Goal: Information Seeking & Learning: Learn about a topic

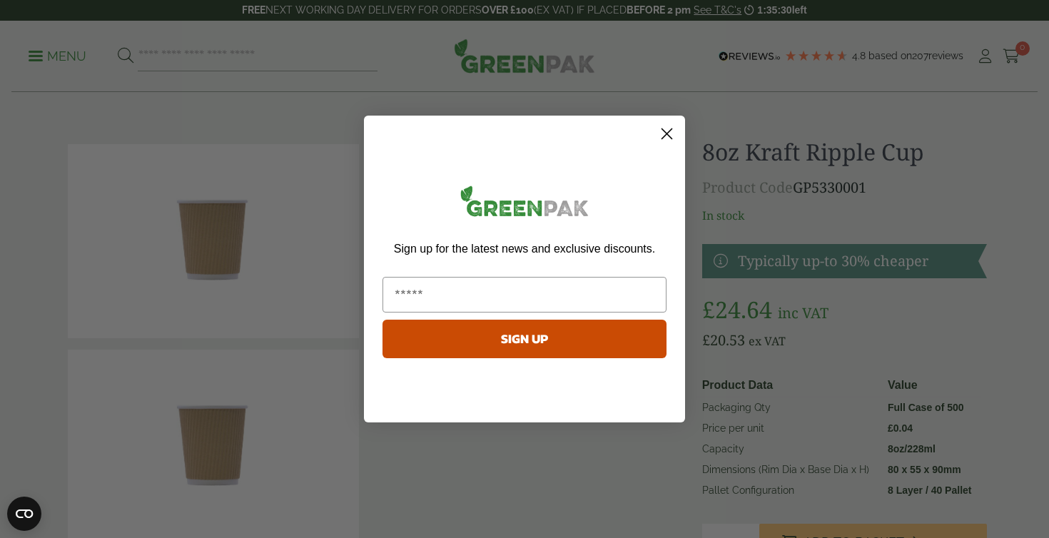
click at [670, 134] on circle "Close dialog" at bounding box center [667, 134] width 24 height 24
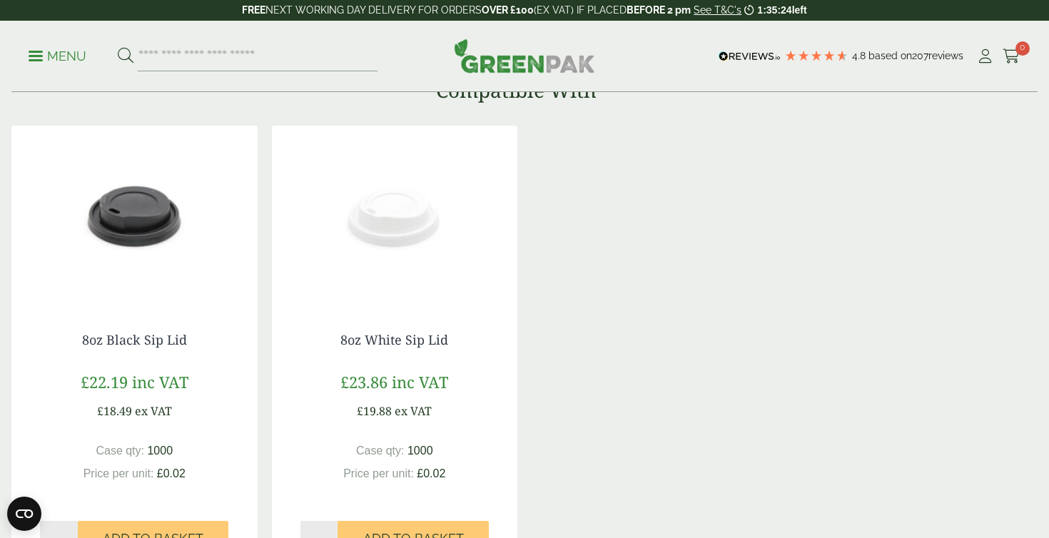
scroll to position [1089, 0]
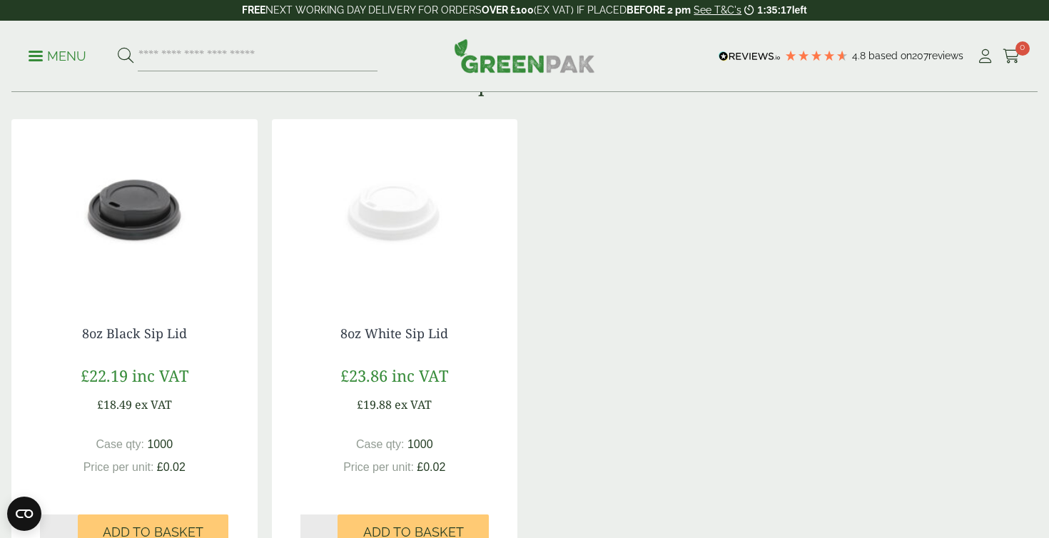
click at [153, 256] on img at bounding box center [134, 208] width 246 height 178
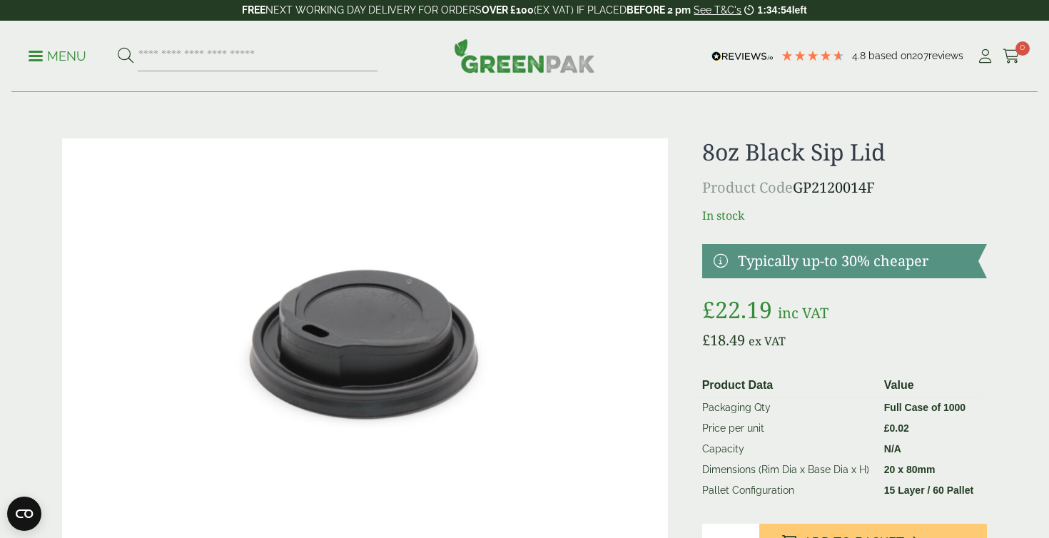
click at [41, 52] on link "Menu" at bounding box center [58, 55] width 58 height 14
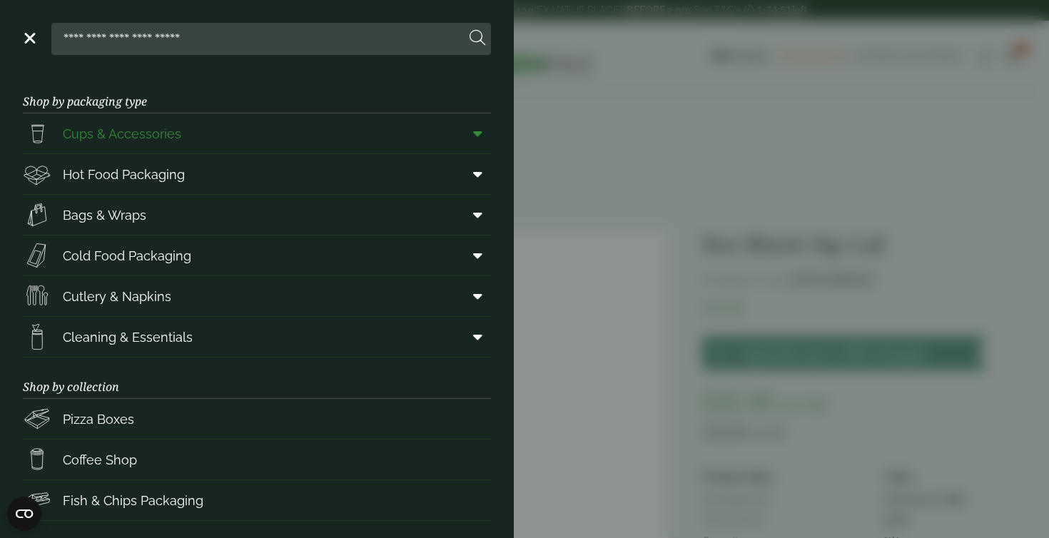
click at [106, 139] on span "Cups & Accessories" at bounding box center [122, 133] width 119 height 19
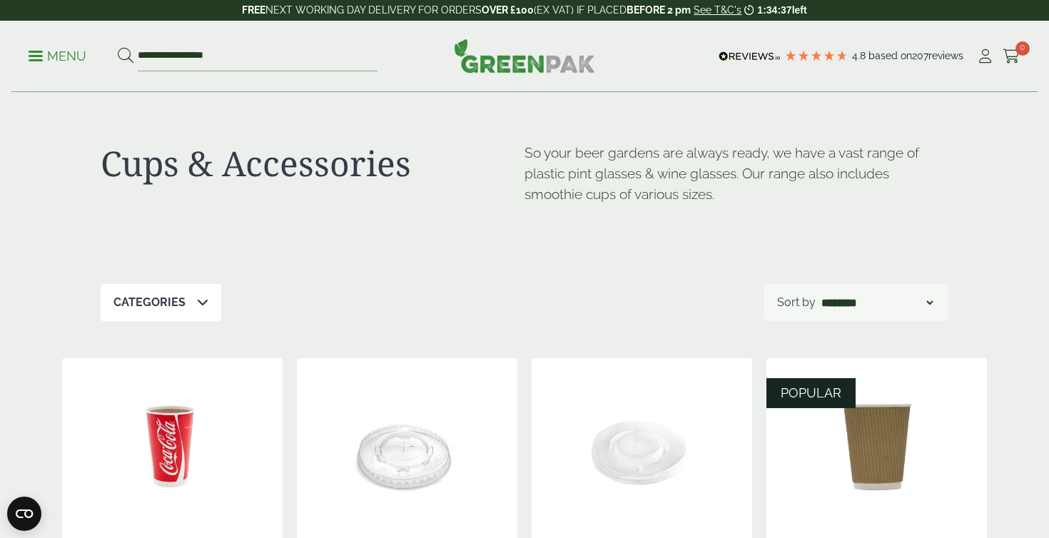
click at [34, 58] on p "Menu" at bounding box center [58, 56] width 58 height 17
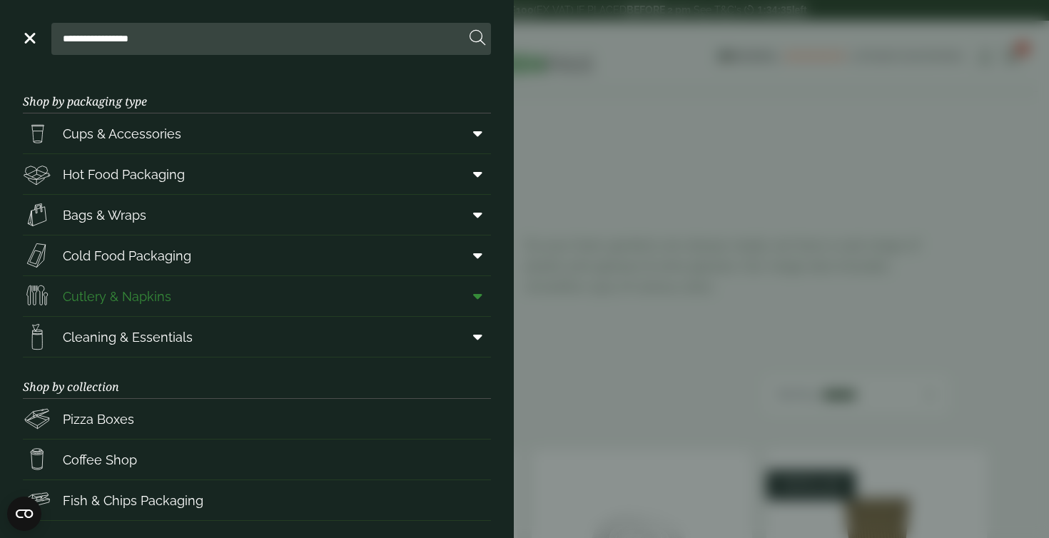
click at [104, 303] on span "Cutlery & Napkins" at bounding box center [117, 296] width 109 height 19
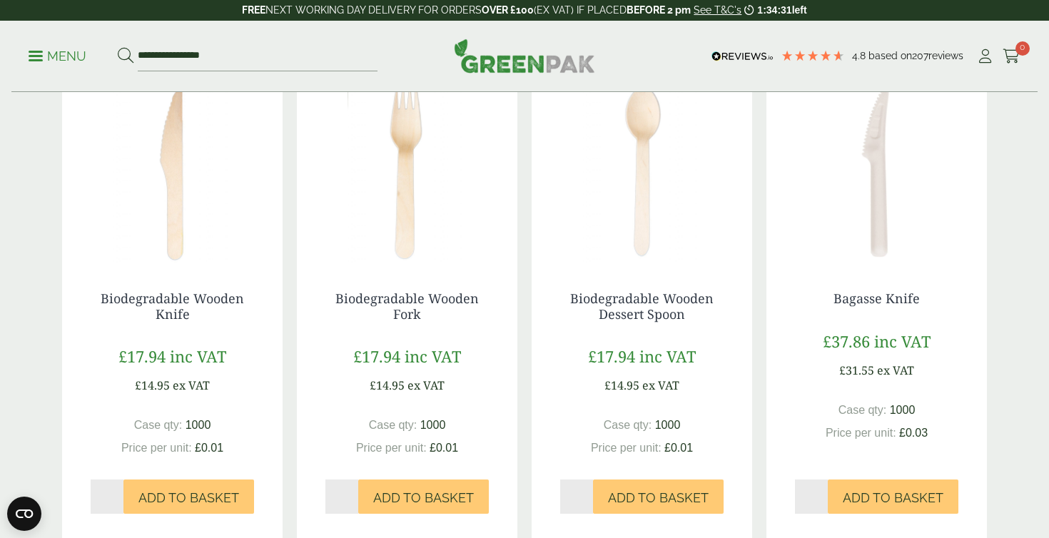
scroll to position [299, 0]
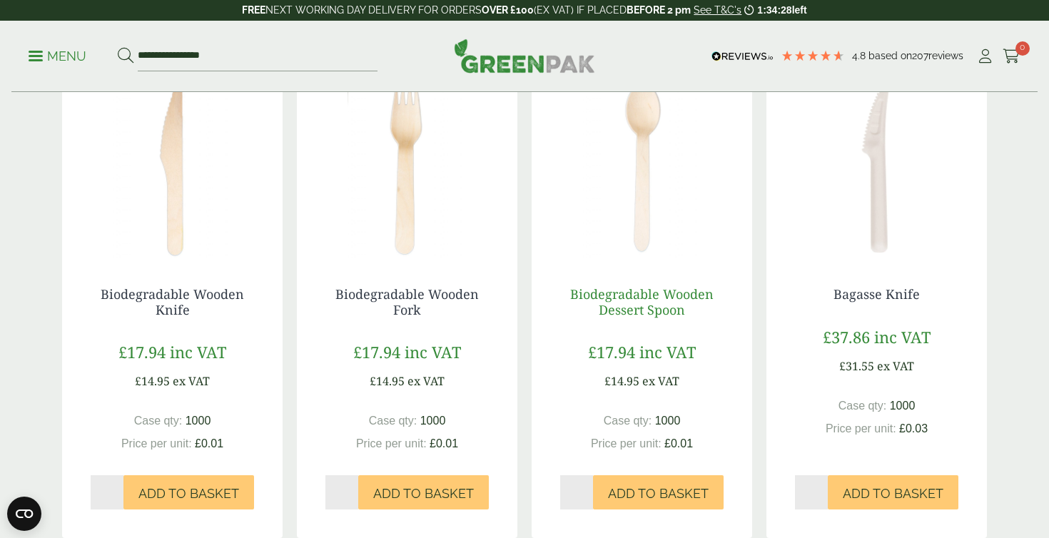
click at [633, 296] on link "Biodegradable Wooden Dessert Spoon" at bounding box center [641, 302] width 143 height 33
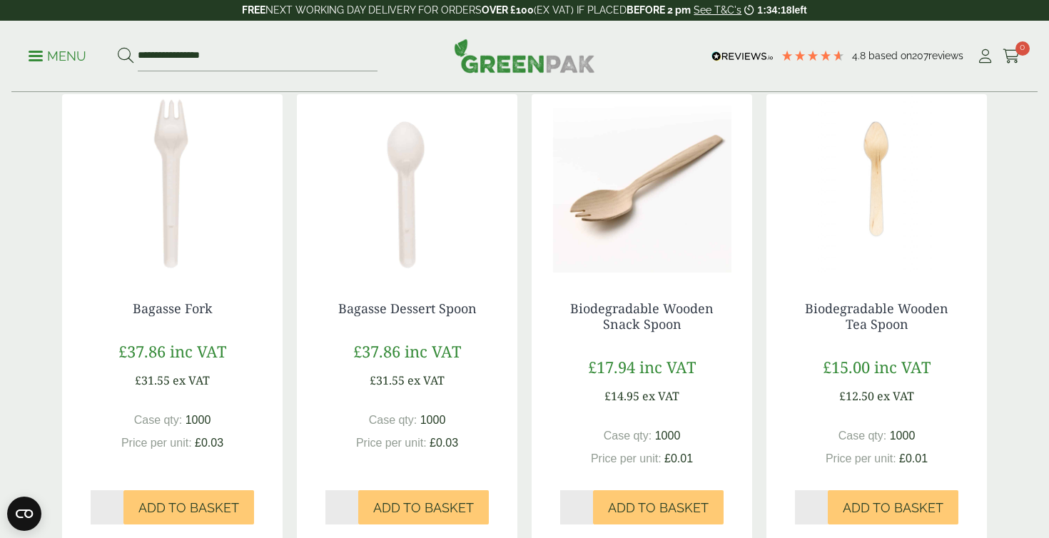
scroll to position [765, 0]
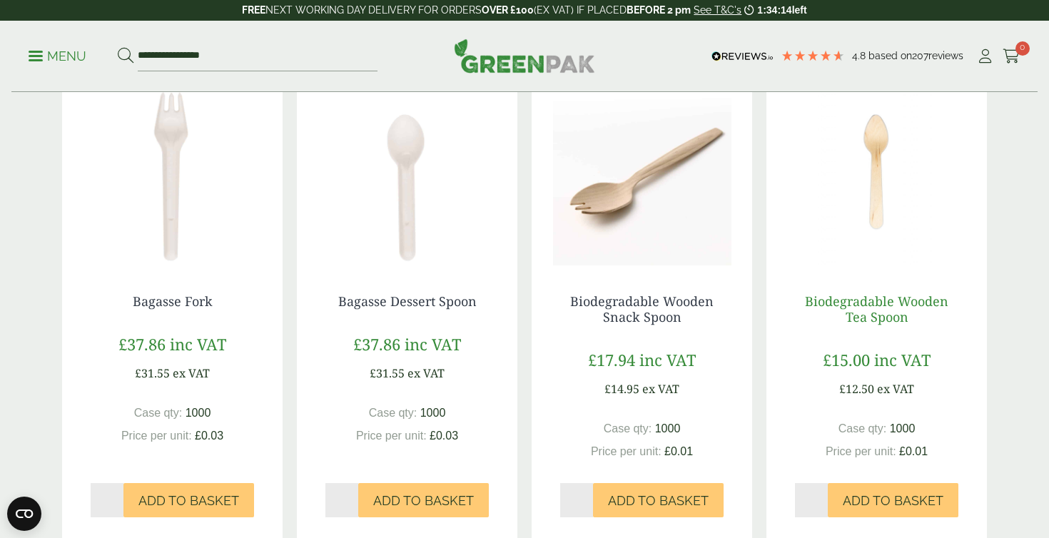
click at [853, 299] on link "Biodegradable Wooden Tea Spoon" at bounding box center [876, 309] width 143 height 33
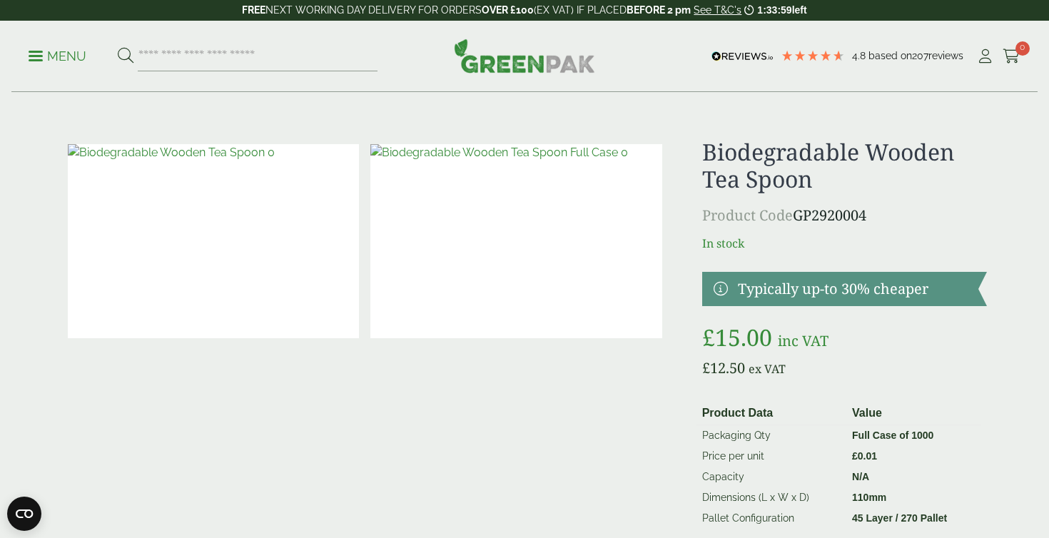
click at [33, 56] on span at bounding box center [36, 56] width 14 height 2
